Goal: Information Seeking & Learning: Find contact information

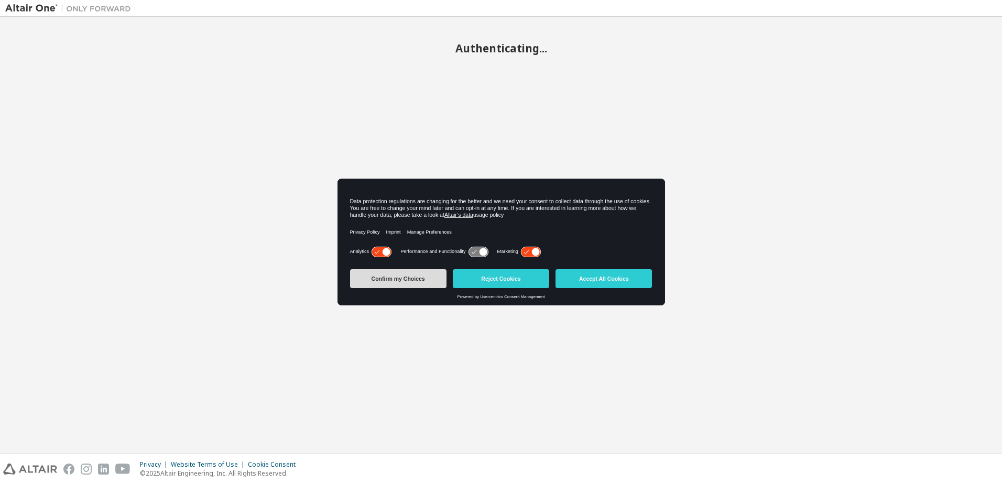
click at [409, 279] on button "Confirm my Choices" at bounding box center [398, 278] width 96 height 19
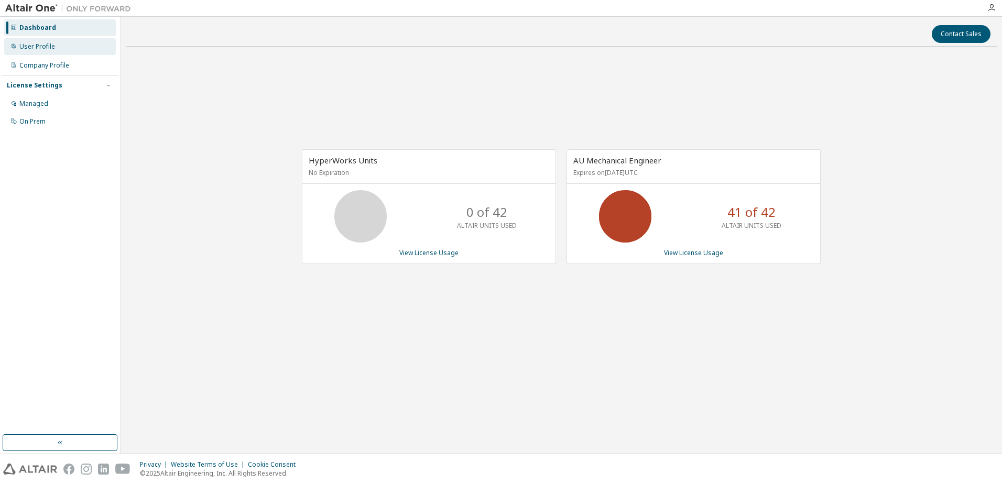
click at [43, 51] on div "User Profile" at bounding box center [60, 46] width 112 height 17
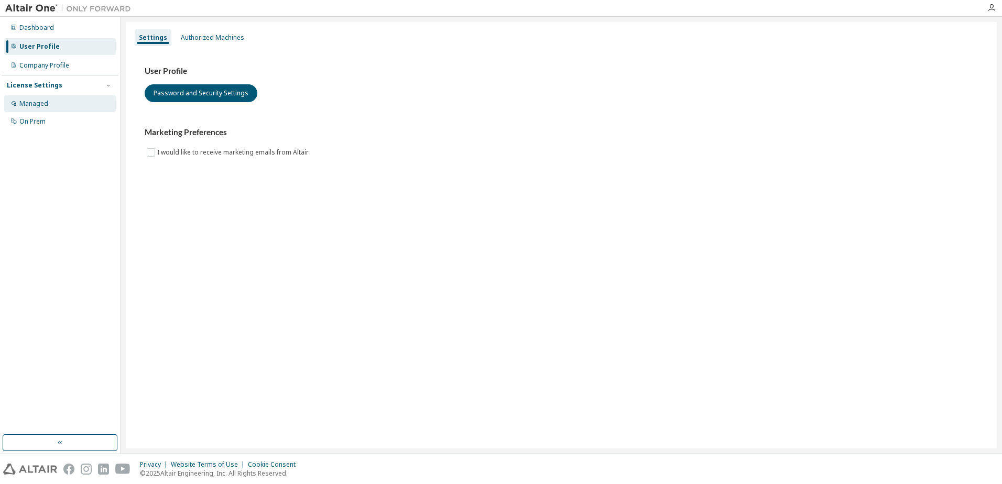
click at [54, 102] on div "Managed" at bounding box center [60, 103] width 112 height 17
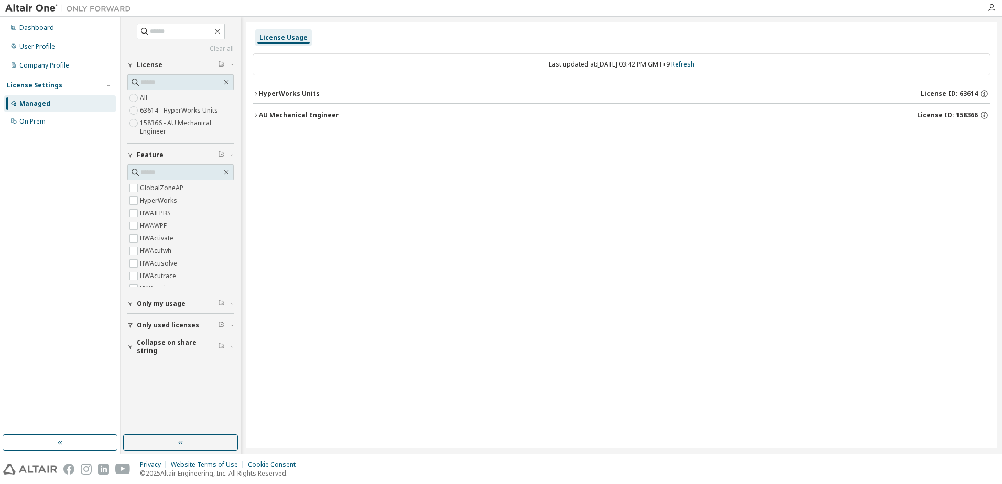
click at [254, 91] on icon "button" at bounding box center [256, 94] width 6 height 6
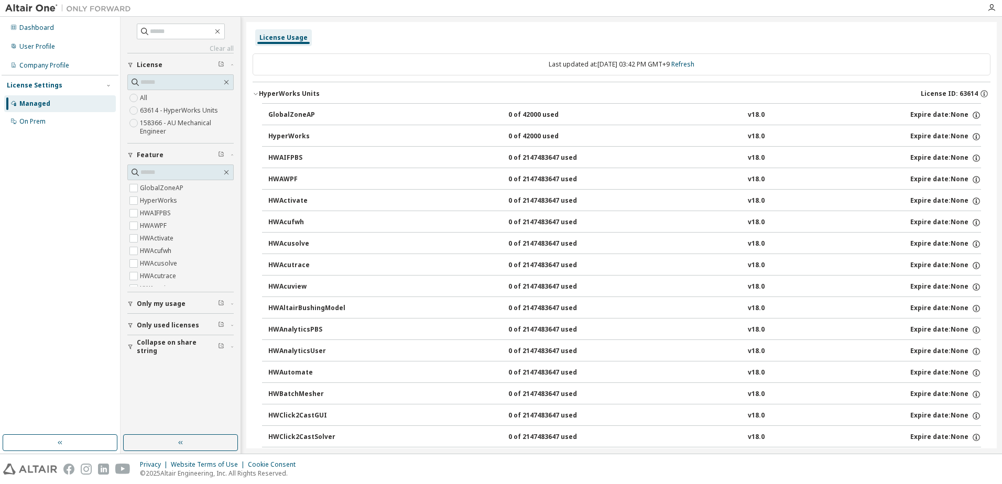
click at [275, 89] on button "HyperWorks Units License ID: 63614" at bounding box center [622, 93] width 738 height 23
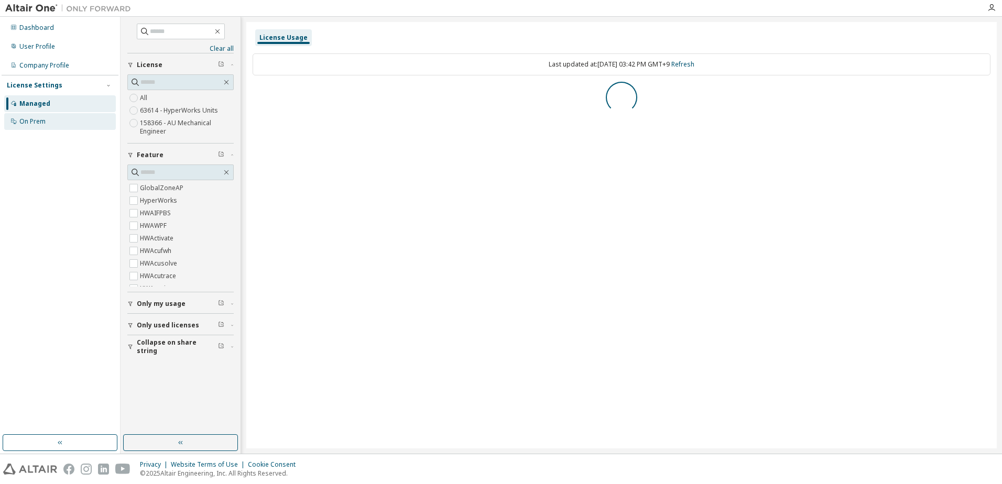
click at [44, 117] on div "On Prem" at bounding box center [32, 121] width 26 height 8
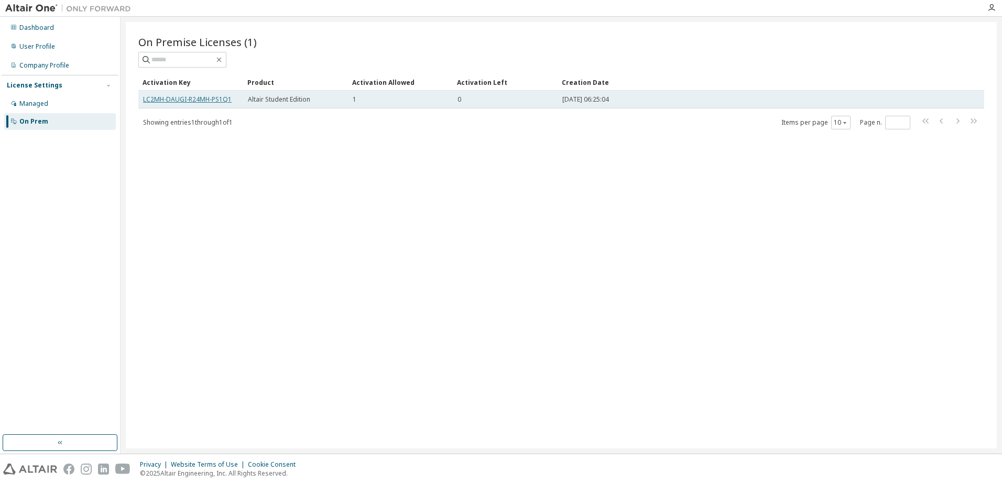
drag, startPoint x: 195, startPoint y: 105, endPoint x: 199, endPoint y: 100, distance: 6.8
click at [195, 105] on td "LC2MH-DAUGI-R24MH-PS1Q1" at bounding box center [190, 100] width 105 height 18
click at [203, 97] on link "LC2MH-DAUGI-R24MH-PS1Q1" at bounding box center [187, 99] width 89 height 9
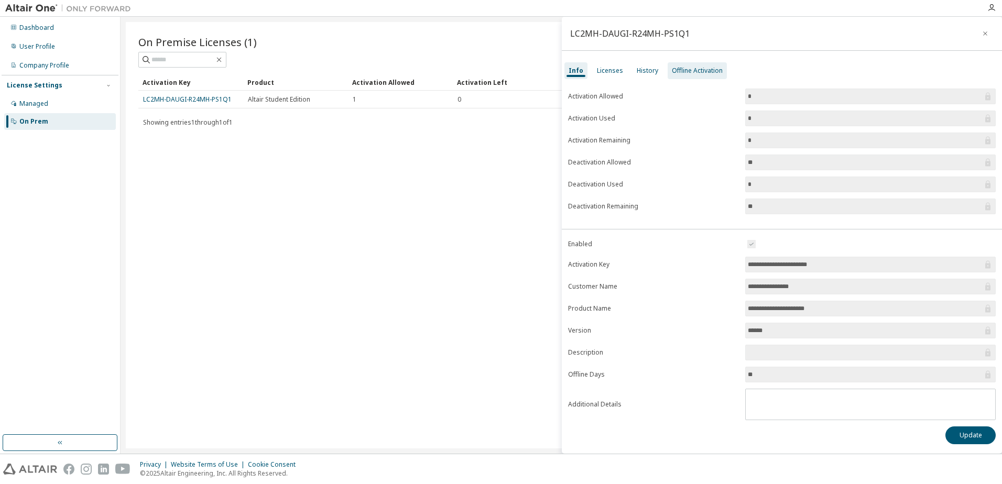
click at [678, 69] on div "Offline Activation" at bounding box center [697, 71] width 51 height 8
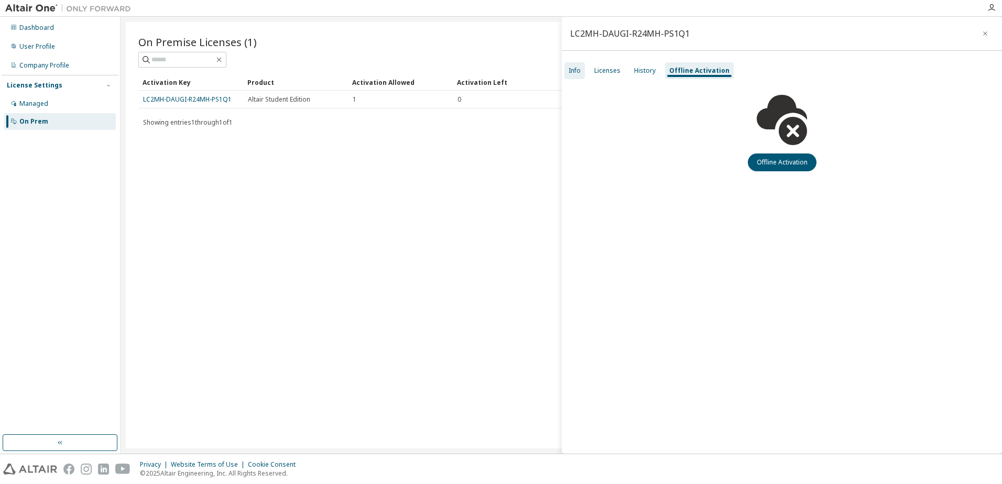
click at [574, 68] on div "Info" at bounding box center [575, 71] width 12 height 8
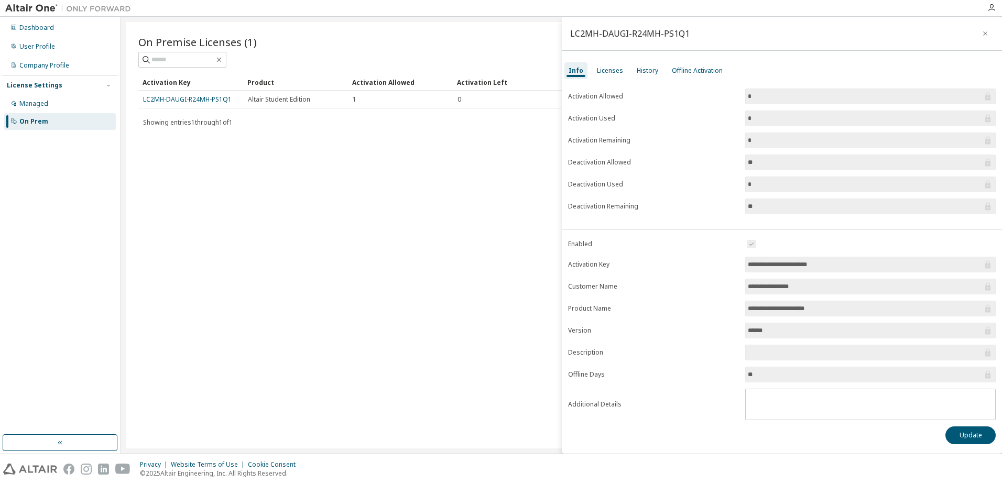
click at [801, 273] on form "**********" at bounding box center [782, 329] width 428 height 182
click at [788, 308] on input "**********" at bounding box center [865, 308] width 235 height 10
drag, startPoint x: 803, startPoint y: 307, endPoint x: 816, endPoint y: 312, distance: 13.1
click at [821, 312] on input "**********" at bounding box center [865, 308] width 235 height 10
drag, startPoint x: 773, startPoint y: 288, endPoint x: 823, endPoint y: 302, distance: 52.3
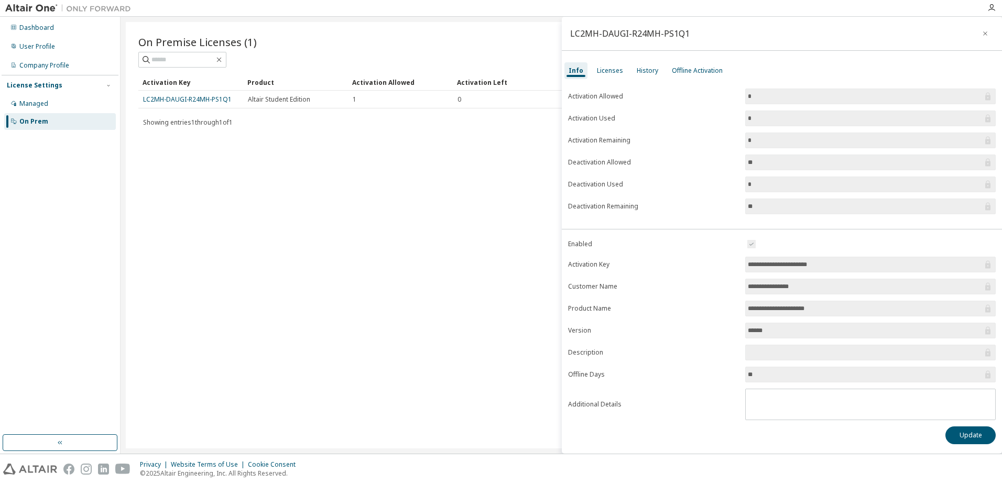
click at [824, 300] on form "**********" at bounding box center [782, 329] width 428 height 182
click at [786, 316] on span "**********" at bounding box center [870, 309] width 251 height 16
drag, startPoint x: 759, startPoint y: 326, endPoint x: 763, endPoint y: 346, distance: 20.3
click at [777, 344] on form "**********" at bounding box center [782, 329] width 428 height 182
click at [718, 348] on form "**********" at bounding box center [782, 329] width 428 height 182
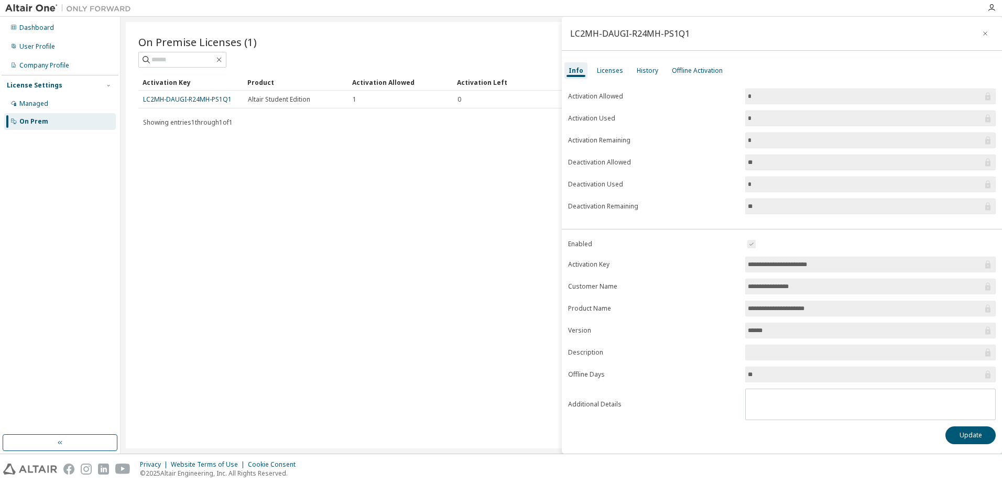
drag, startPoint x: 749, startPoint y: 375, endPoint x: 781, endPoint y: 374, distance: 32.0
click at [785, 376] on input "**" at bounding box center [865, 374] width 235 height 10
click at [726, 355] on label "Description" at bounding box center [653, 353] width 171 height 8
drag, startPoint x: 613, startPoint y: 192, endPoint x: 667, endPoint y: 212, distance: 57.0
click at [667, 212] on form "Activation Allowed * Activation Used * Activation Remaining * Deactivation Allo…" at bounding box center [782, 152] width 428 height 126
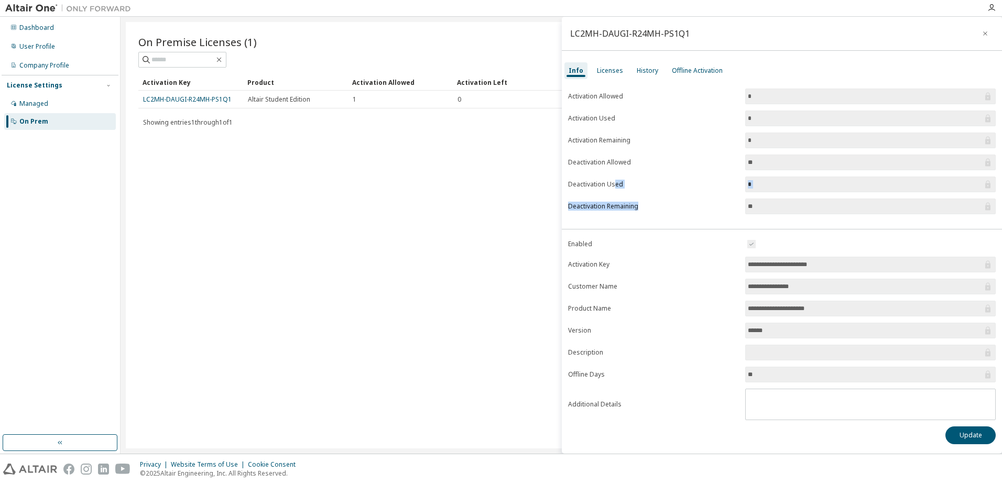
click at [640, 179] on form "Activation Allowed * Activation Used * Activation Remaining * Deactivation Allo…" at bounding box center [782, 152] width 428 height 126
drag, startPoint x: 586, startPoint y: 181, endPoint x: 690, endPoint y: 192, distance: 104.3
click at [690, 191] on form "Activation Allowed * Activation Used * Activation Remaining * Deactivation Allo…" at bounding box center [782, 152] width 428 height 126
click at [573, 195] on form "Activation Allowed * Activation Used * Activation Remaining * Deactivation Allo…" at bounding box center [782, 152] width 428 height 126
drag, startPoint x: 637, startPoint y: 161, endPoint x: 627, endPoint y: 162, distance: 9.5
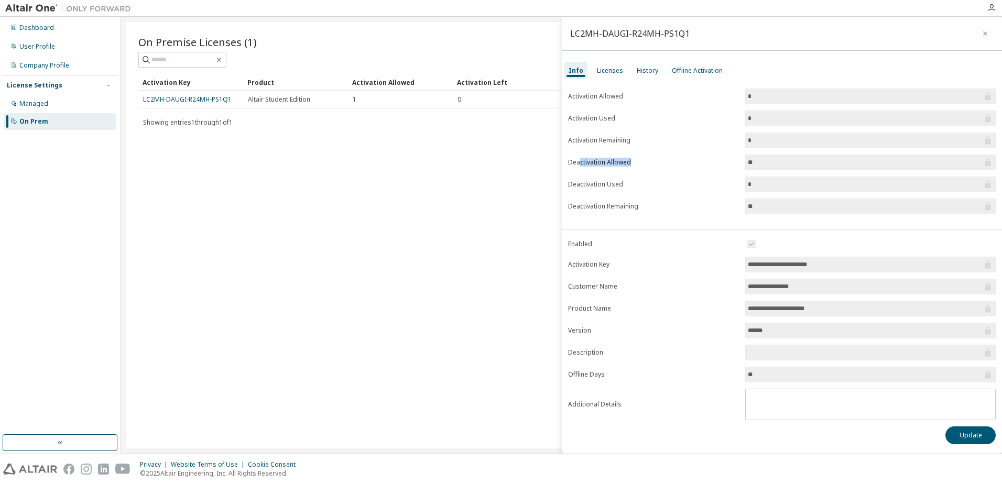
click at [657, 162] on label "Deactivation Allowed" at bounding box center [653, 162] width 171 height 8
click at [571, 166] on label "Deactivation Allowed" at bounding box center [653, 162] width 171 height 8
drag, startPoint x: 585, startPoint y: 137, endPoint x: 658, endPoint y: 139, distance: 72.9
click at [658, 139] on label "Activation Remaining" at bounding box center [653, 140] width 171 height 8
click at [570, 140] on label "Activation Remaining" at bounding box center [653, 140] width 171 height 8
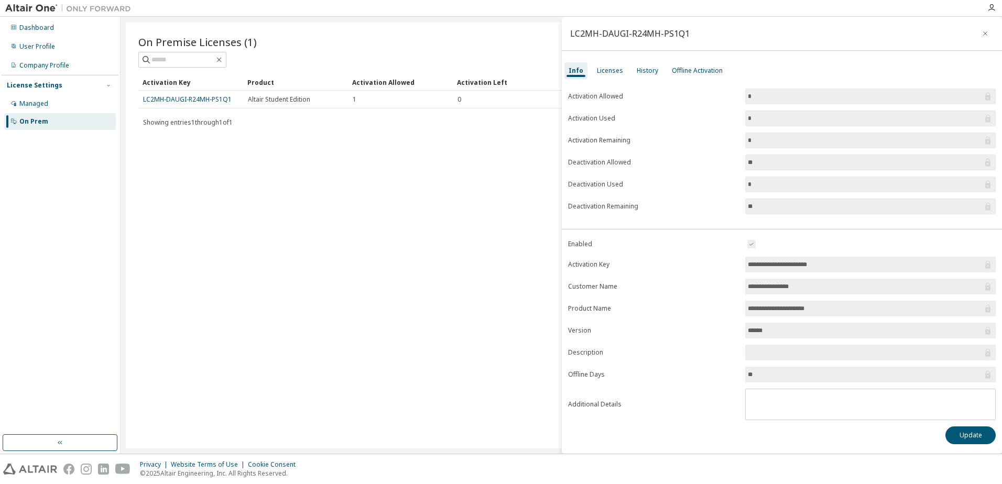
click at [213, 127] on div "Showing entries 1 through 1 of 1 Items per page 10 Page n. *" at bounding box center [561, 122] width 846 height 15
drag, startPoint x: 197, startPoint y: 124, endPoint x: 296, endPoint y: 129, distance: 99.7
click at [267, 123] on div "Showing entries 1 through 1 of 1 Items per page 10 Page n. *" at bounding box center [561, 122] width 846 height 15
drag, startPoint x: 340, startPoint y: 133, endPoint x: 277, endPoint y: 125, distance: 63.4
click at [340, 133] on div "On Premise Licenses (1) Clear Load Save Save As Field Operator Value Select fil…" at bounding box center [561, 235] width 871 height 427
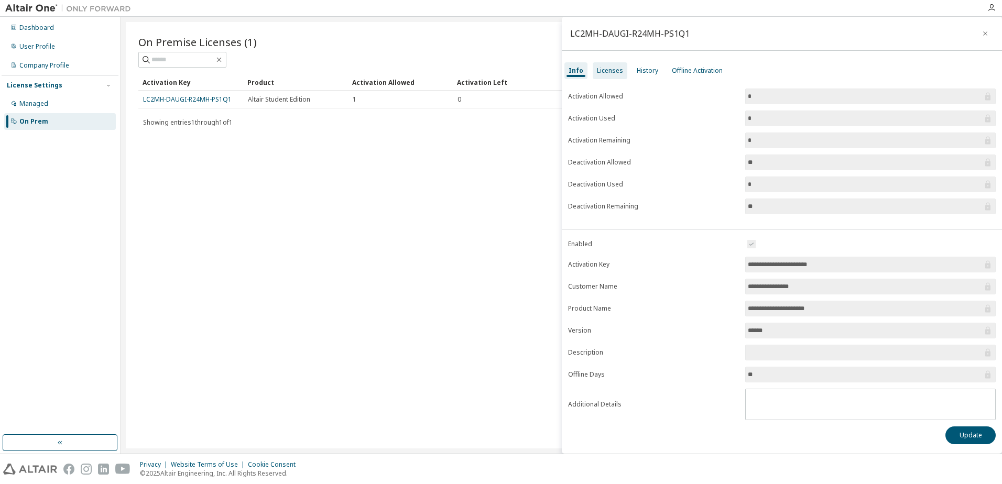
click at [605, 67] on div "Licenses" at bounding box center [610, 71] width 26 height 8
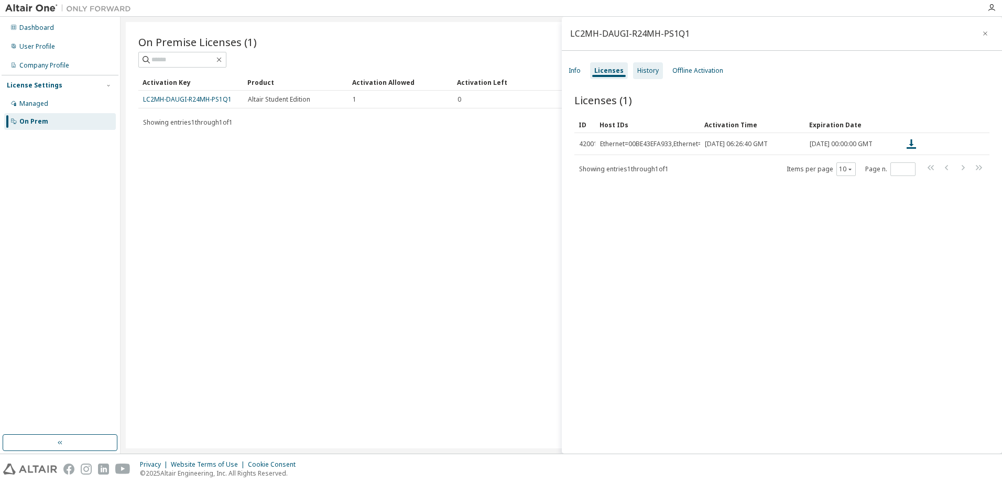
click at [647, 67] on div "History" at bounding box center [647, 71] width 21 height 8
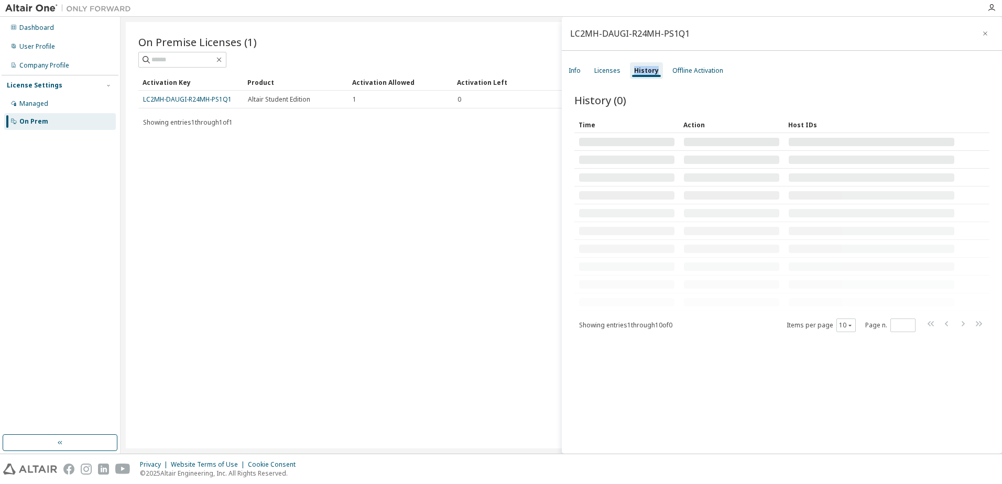
click at [647, 67] on div "History" at bounding box center [646, 71] width 25 height 8
click at [604, 69] on div "Licenses" at bounding box center [607, 71] width 26 height 8
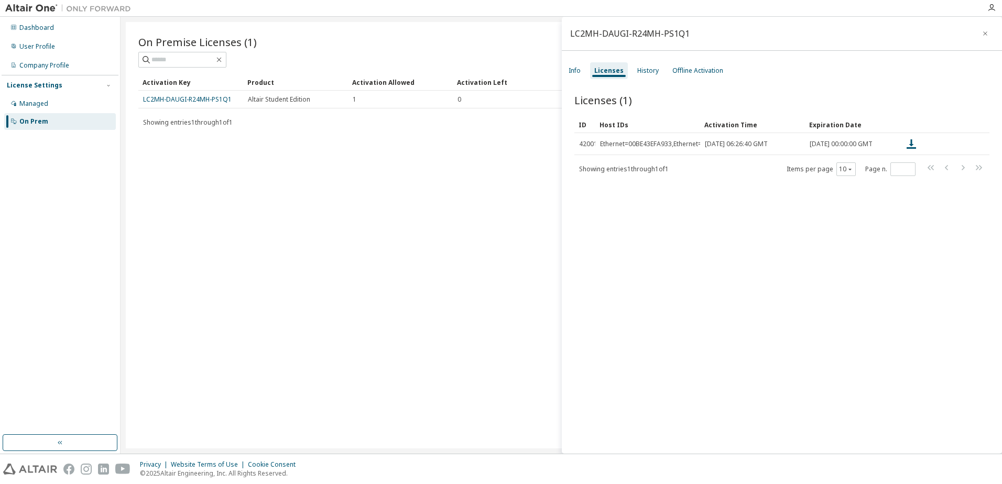
click at [906, 236] on div "Licenses (1) Clear Load Save Save As Field Operator Value Select filter Select …" at bounding box center [782, 275] width 440 height 390
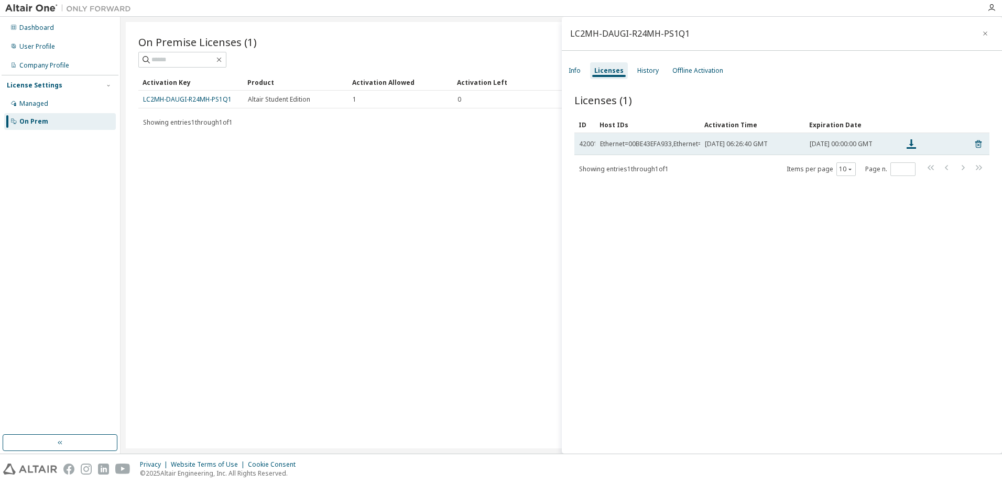
click at [624, 146] on div "Ethernet=00BE43EFA933,Ethernet=4C445B2B40BC,Ethernet=4C445B2B40C0" at bounding box center [712, 144] width 224 height 8
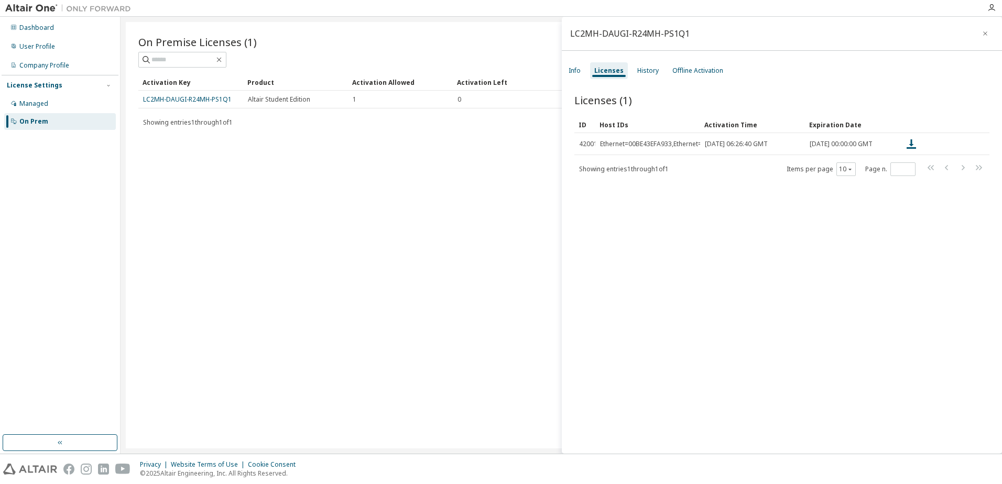
click at [977, 31] on button "button" at bounding box center [985, 33] width 17 height 17
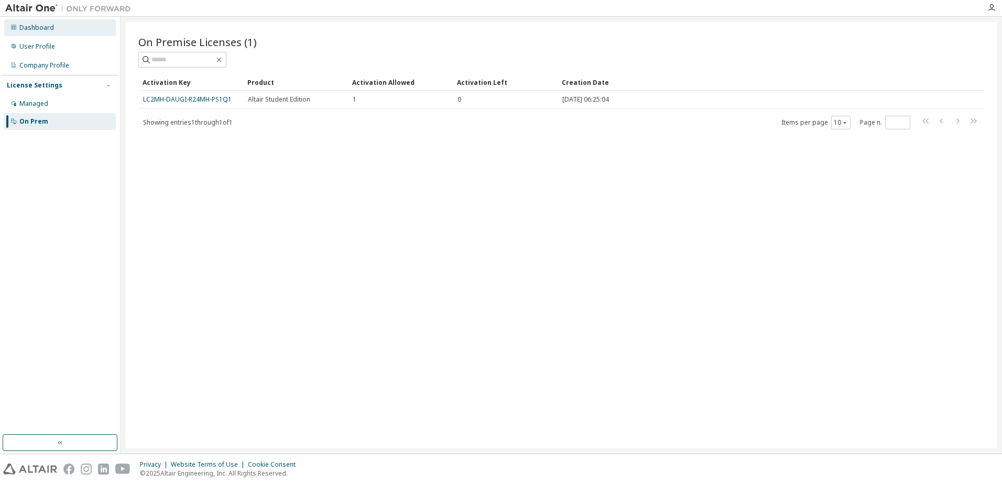
click at [64, 35] on div "Dashboard" at bounding box center [60, 27] width 112 height 17
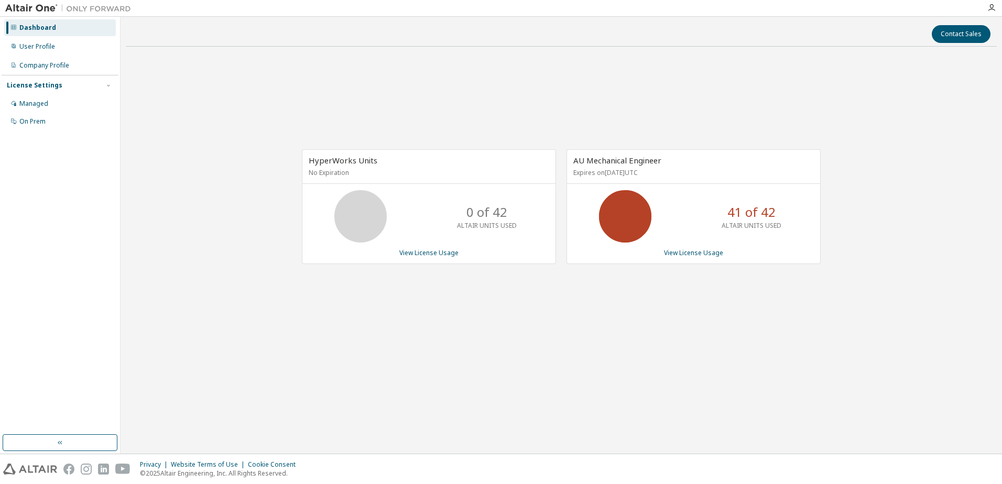
click at [36, 14] on div at bounding box center [68, 8] width 136 height 16
click at [35, 8] on img at bounding box center [70, 8] width 131 height 10
click at [27, 472] on img at bounding box center [30, 469] width 54 height 11
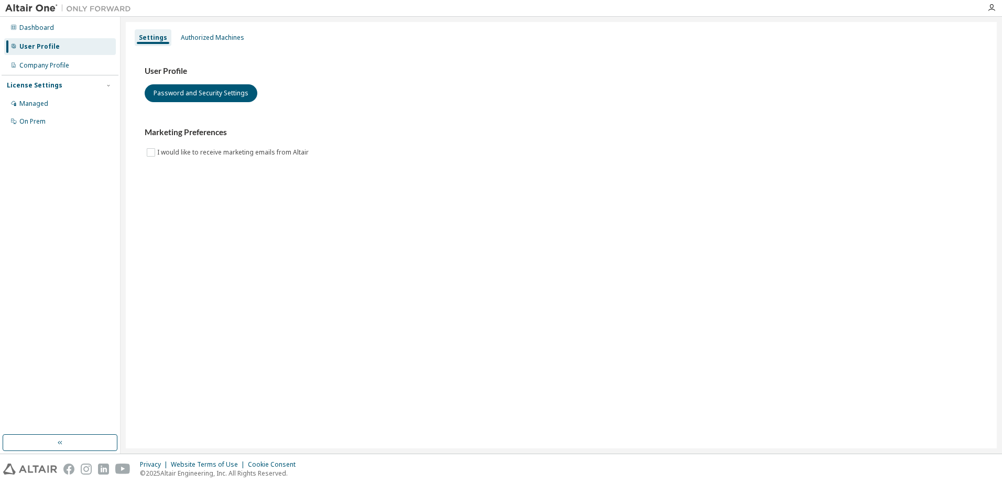
click at [443, 85] on div "User Profile Password and Security Settings" at bounding box center [561, 84] width 833 height 36
click at [202, 39] on div "Authorized Machines" at bounding box center [212, 38] width 63 height 8
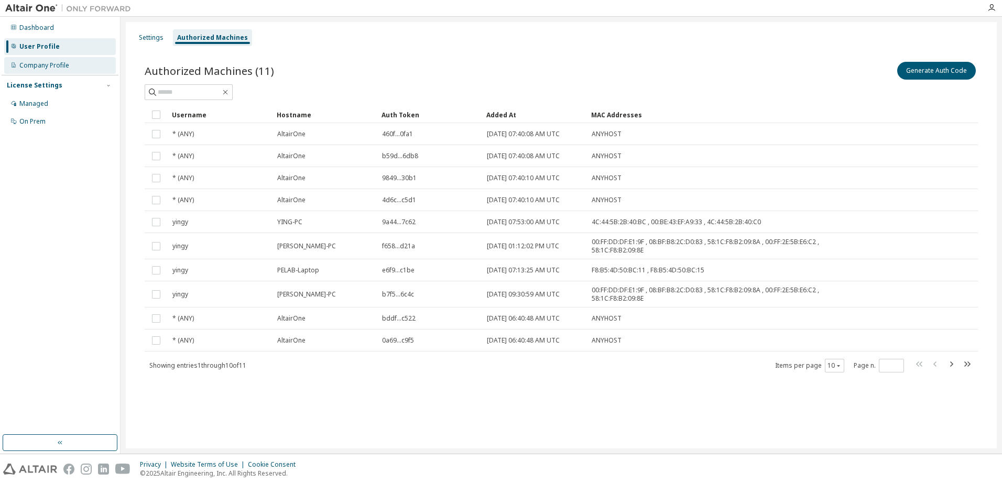
click at [38, 61] on div "Company Profile" at bounding box center [44, 65] width 50 height 8
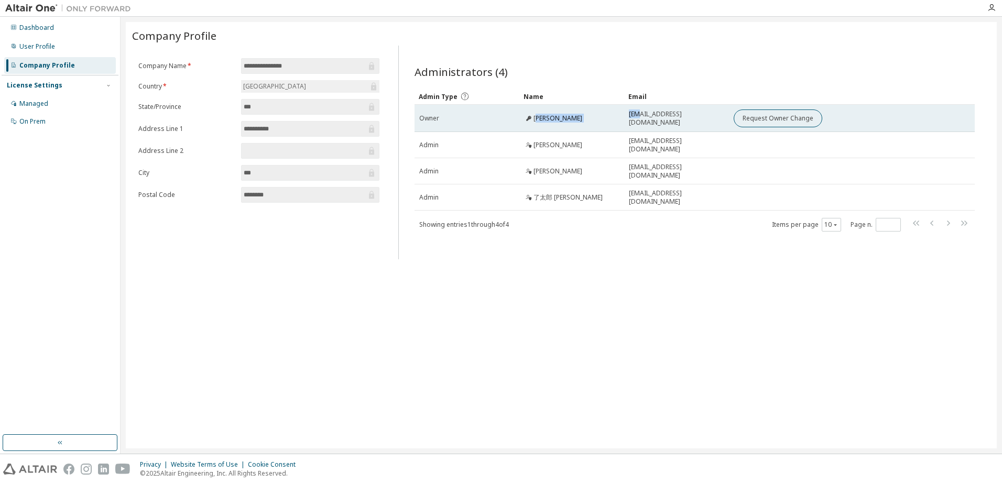
drag, startPoint x: 538, startPoint y: 120, endPoint x: 642, endPoint y: 119, distance: 103.8
click at [642, 119] on tr "Owner Masataka Nomura nomura@maritime.kobe-u.ac.jp Request Owner Change" at bounding box center [695, 118] width 560 height 27
click at [665, 113] on td "nomura@maritime.kobe-u.ac.jp" at bounding box center [676, 118] width 105 height 27
drag, startPoint x: 549, startPoint y: 123, endPoint x: 603, endPoint y: 119, distance: 54.1
click at [605, 119] on td "Masataka Nomura" at bounding box center [571, 118] width 105 height 27
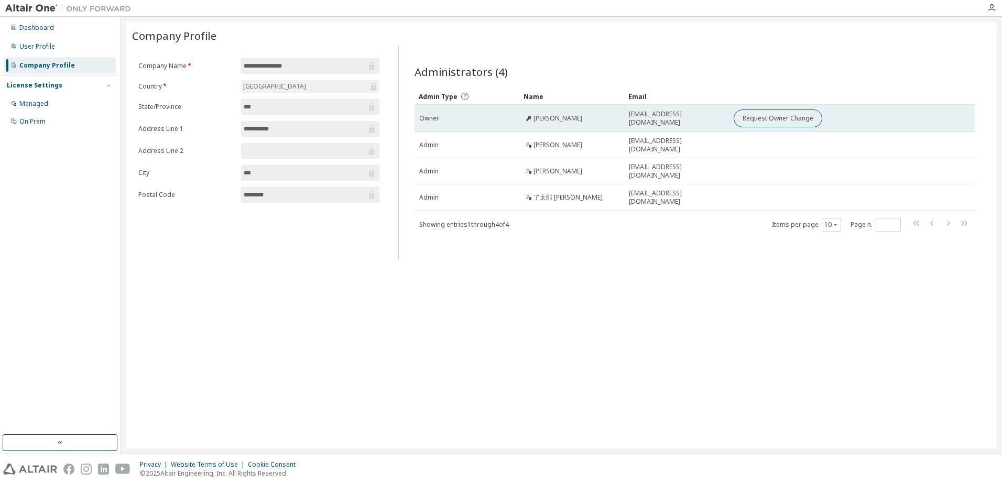
click at [515, 128] on td "Owner" at bounding box center [467, 118] width 105 height 27
drag, startPoint x: 548, startPoint y: 116, endPoint x: 605, endPoint y: 116, distance: 57.1
click at [604, 115] on div "Masataka Nomura" at bounding box center [571, 118] width 95 height 8
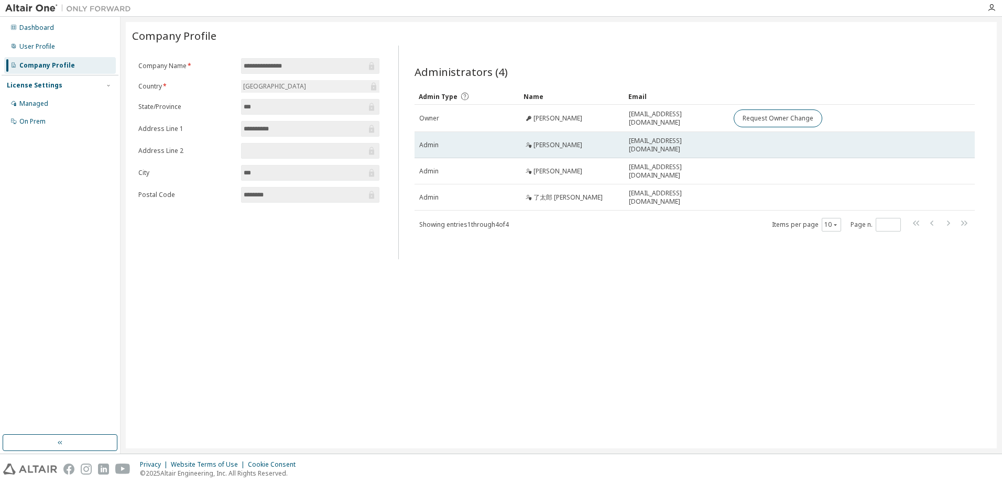
drag, startPoint x: 542, startPoint y: 153, endPoint x: 639, endPoint y: 152, distance: 97.0
click at [619, 150] on td "Kunitaro Hashimoto" at bounding box center [571, 145] width 105 height 26
click at [673, 136] on td "hashimoto@person.kobe-u.ac.jp" at bounding box center [676, 145] width 105 height 26
drag, startPoint x: 569, startPoint y: 145, endPoint x: 611, endPoint y: 144, distance: 41.9
click at [611, 144] on div "Kunitaro Hashimoto" at bounding box center [571, 145] width 95 height 8
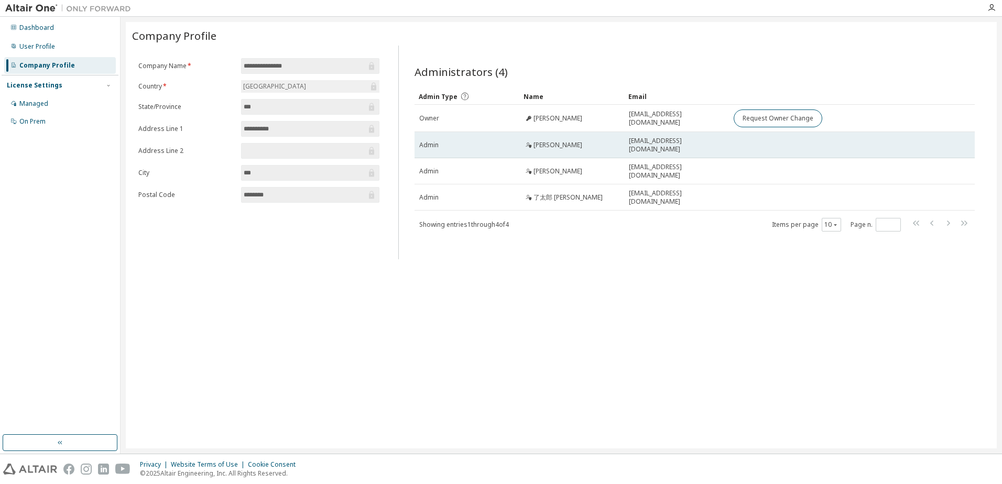
click at [664, 133] on td "hashimoto@person.kobe-u.ac.jp" at bounding box center [676, 145] width 105 height 26
drag, startPoint x: 564, startPoint y: 144, endPoint x: 617, endPoint y: 153, distance: 54.2
click at [634, 146] on tr "Admin Kunitaro Hashimoto hashimoto@person.kobe-u.ac.jp" at bounding box center [695, 145] width 560 height 26
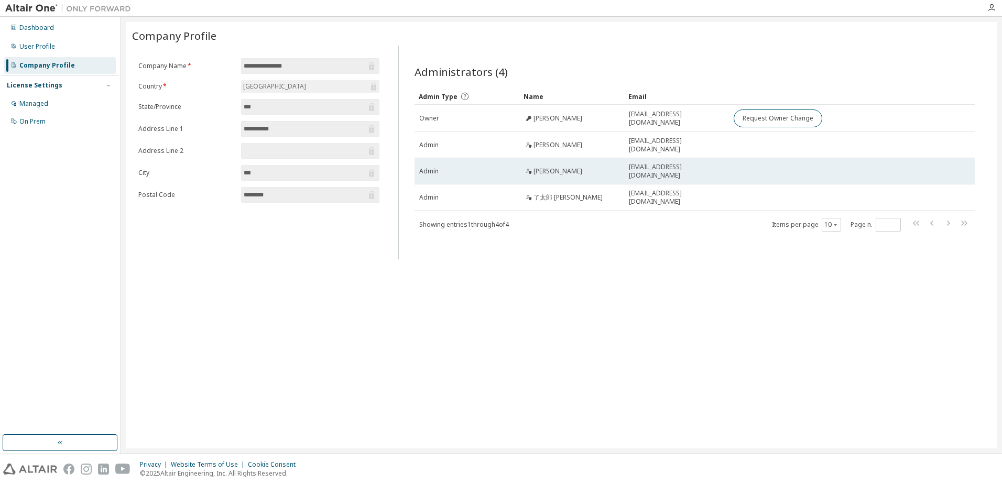
click at [541, 178] on td "Tomokazu Mishima" at bounding box center [571, 171] width 105 height 26
